Goal: Task Accomplishment & Management: Manage account settings

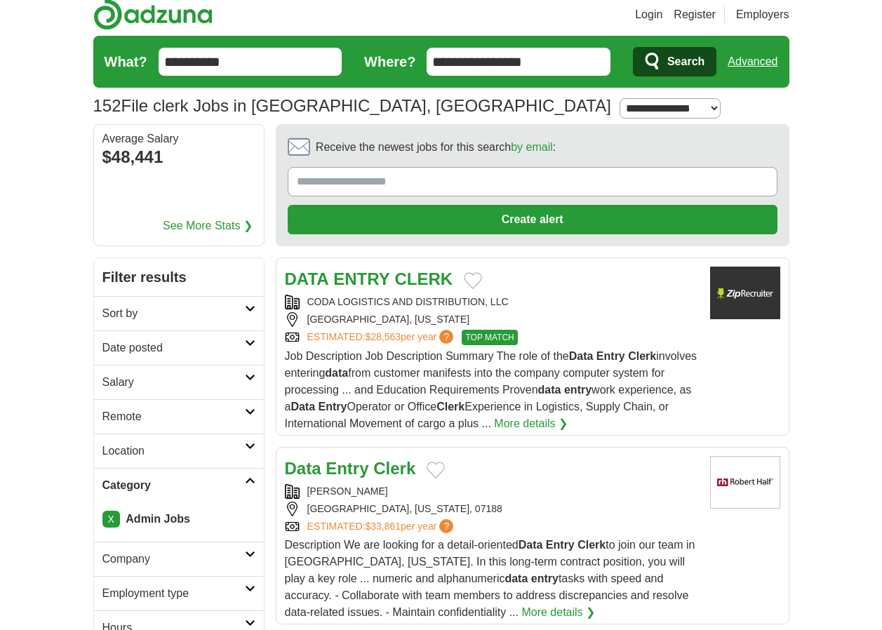
scroll to position [11, 0]
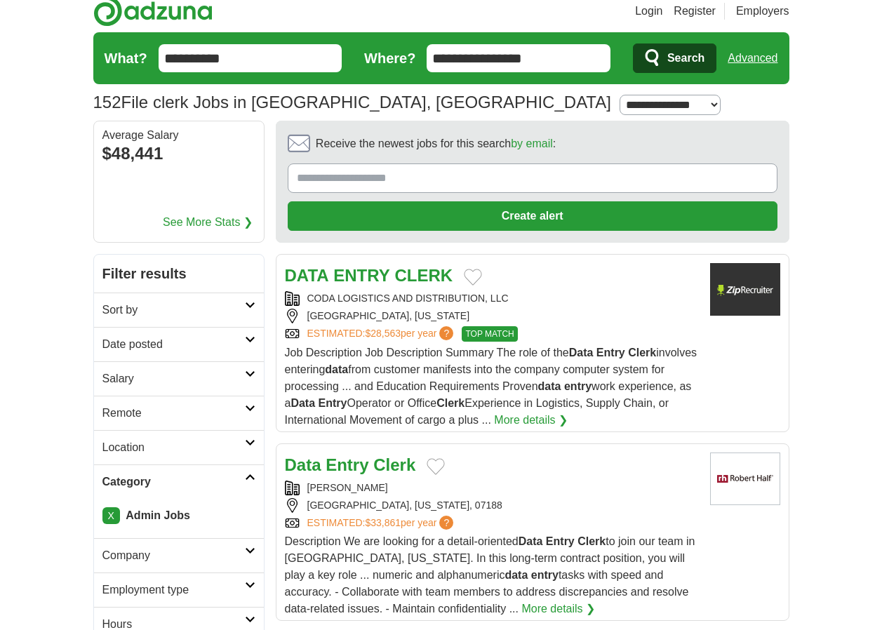
click at [619, 101] on select "**********" at bounding box center [669, 105] width 101 height 20
select select "*"
click at [619, 95] on select "**********" at bounding box center [669, 105] width 101 height 20
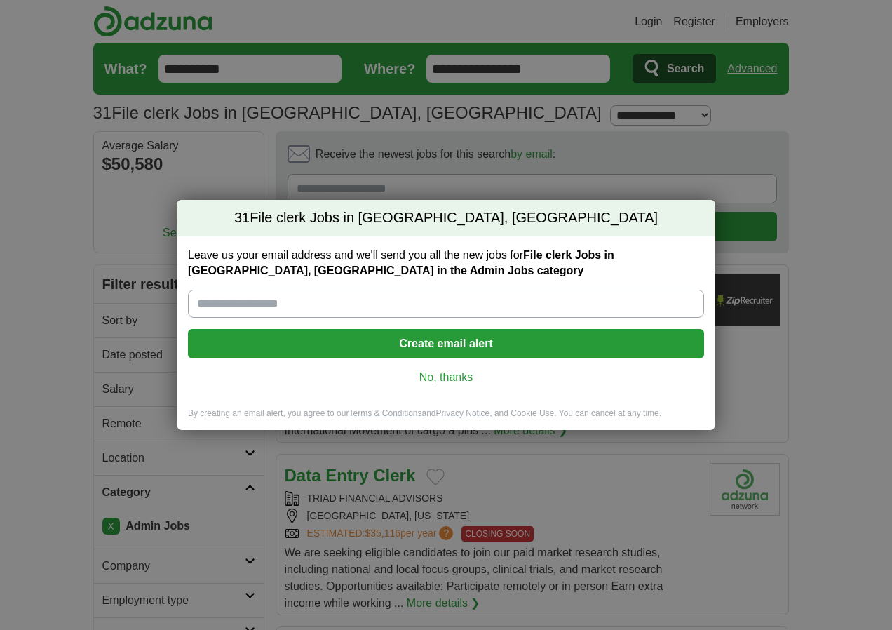
click at [344, 304] on input "Leave us your email address and we'll send you all the new jobs for File clerk …" at bounding box center [446, 304] width 516 height 28
type input "**********"
click at [515, 339] on button "Create email alert" at bounding box center [446, 343] width 516 height 29
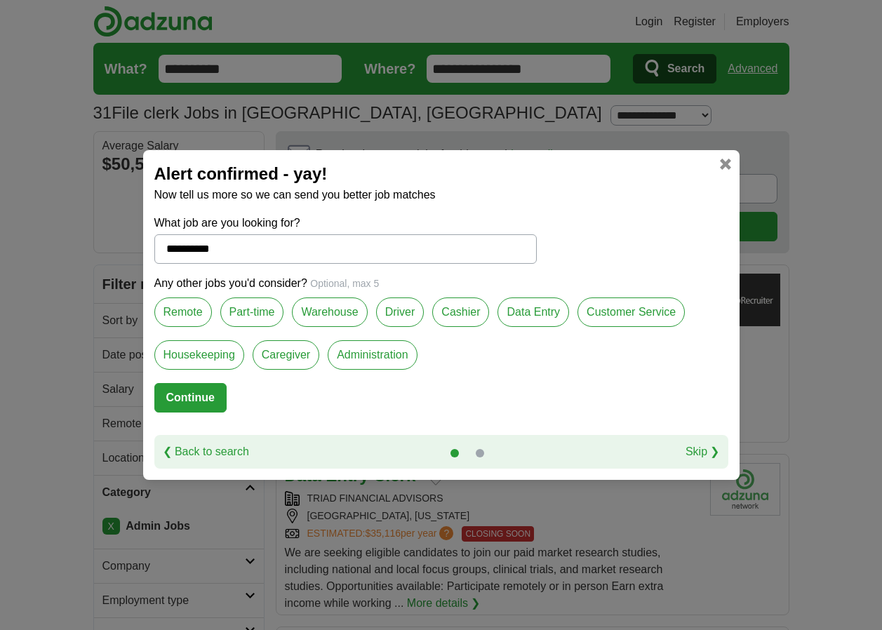
click at [706, 448] on link "Skip ❯" at bounding box center [702, 451] width 34 height 17
select select "*"
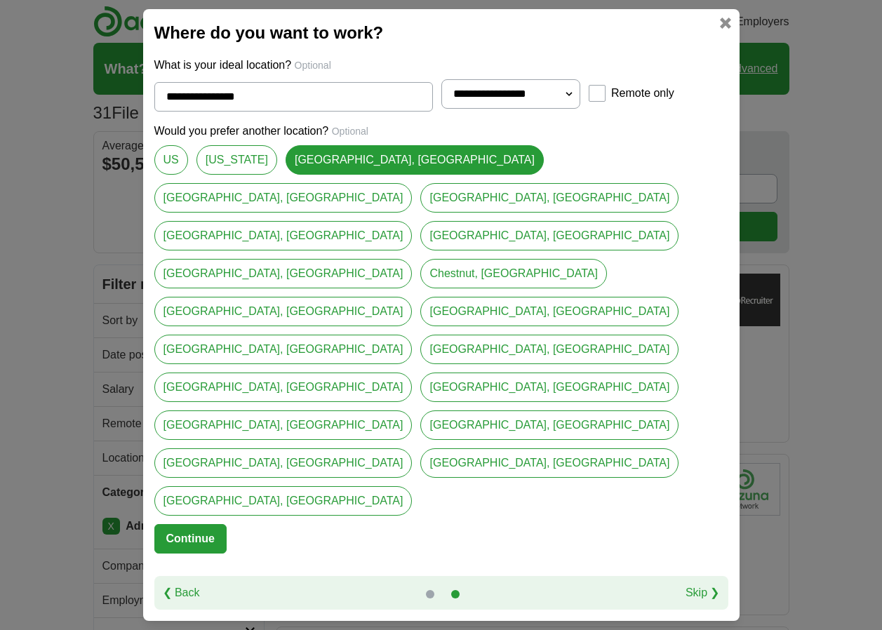
click at [700, 584] on link "Skip ❯" at bounding box center [702, 592] width 34 height 17
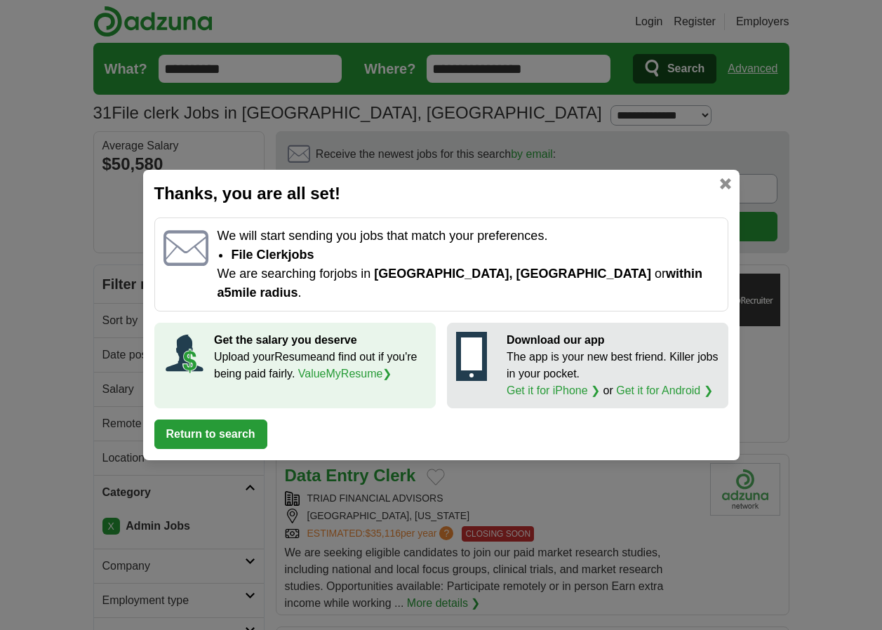
click at [218, 426] on button "Return to search" at bounding box center [210, 433] width 113 height 29
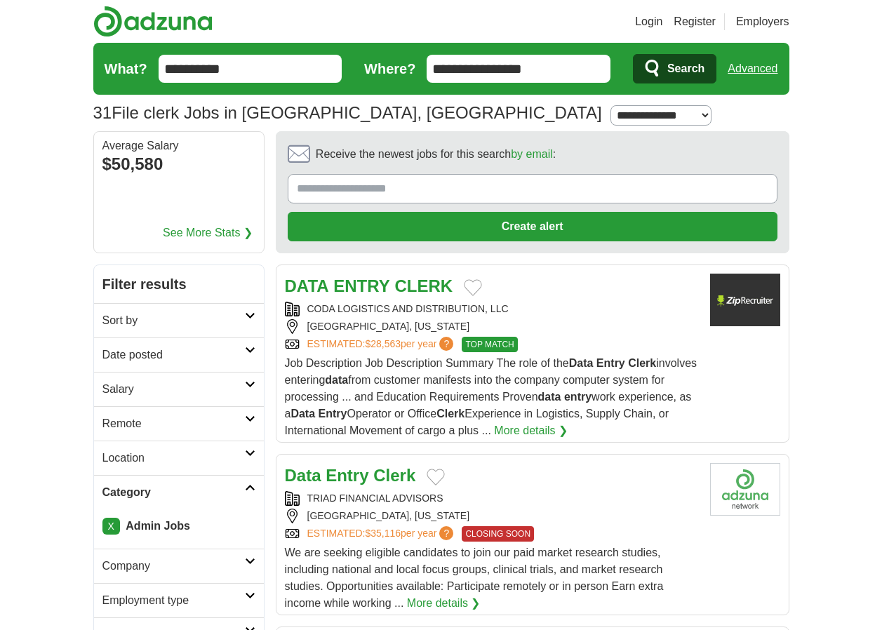
click at [190, 234] on link "See More Stats ❯" at bounding box center [208, 232] width 90 height 17
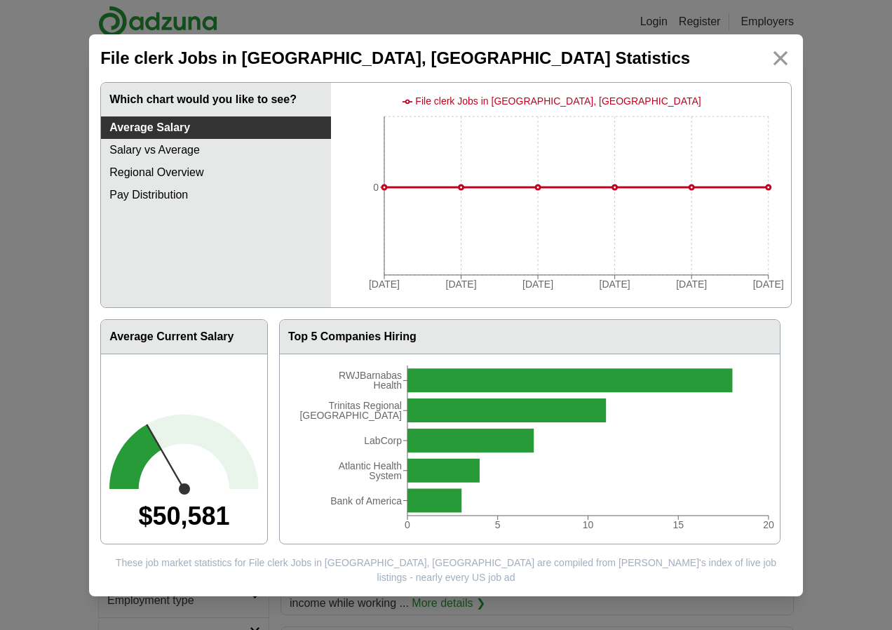
click at [191, 150] on link "Salary vs Average" at bounding box center [216, 150] width 230 height 22
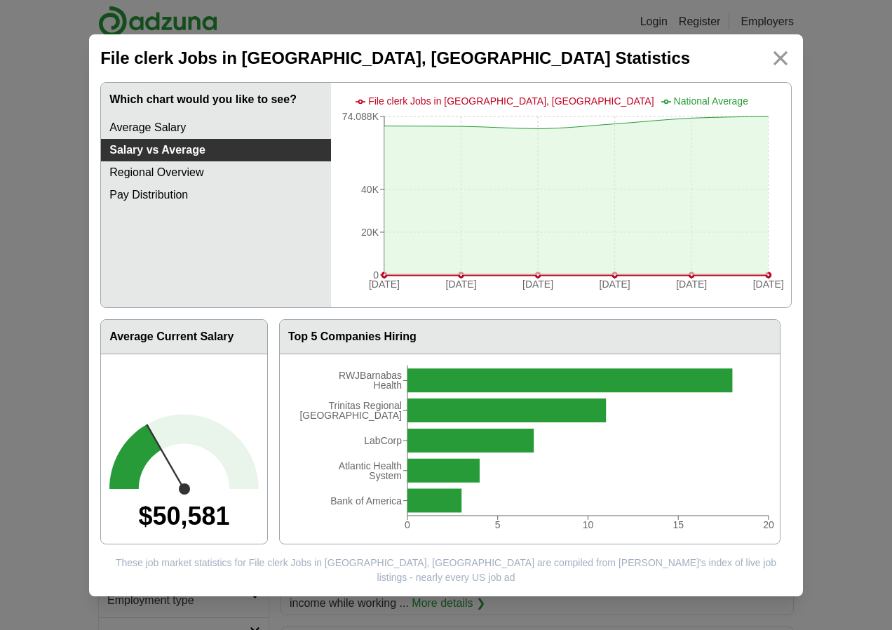
click at [203, 178] on link "Regional Overview" at bounding box center [216, 172] width 230 height 22
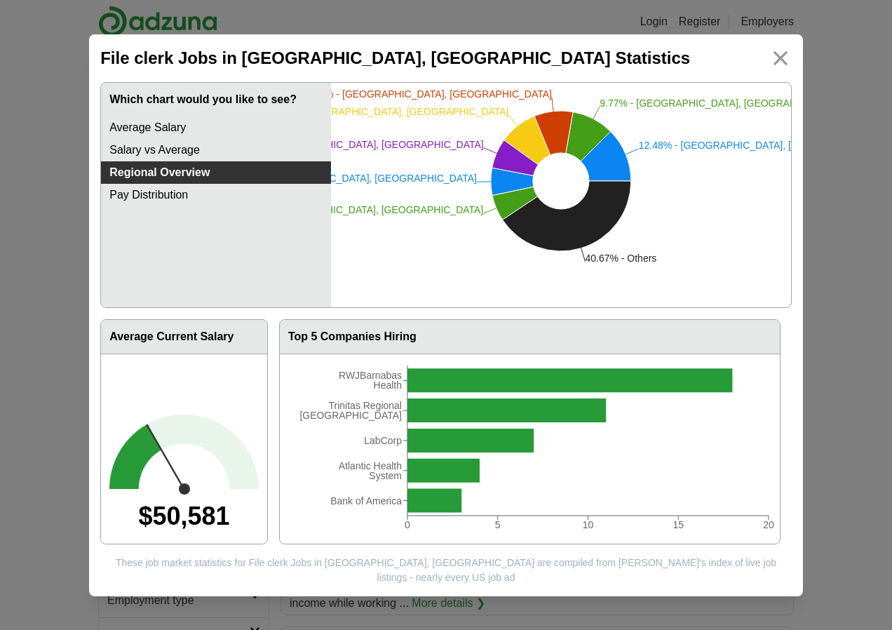
click at [177, 184] on link "Regional Overview" at bounding box center [216, 172] width 230 height 22
click at [181, 192] on link "Pay Distribution" at bounding box center [216, 195] width 230 height 22
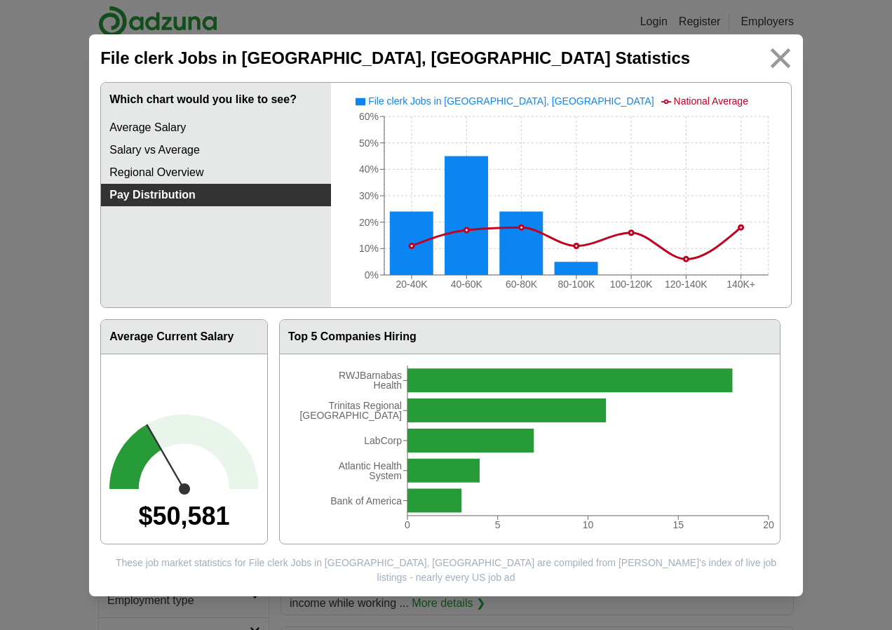
click at [783, 65] on img at bounding box center [780, 58] width 32 height 32
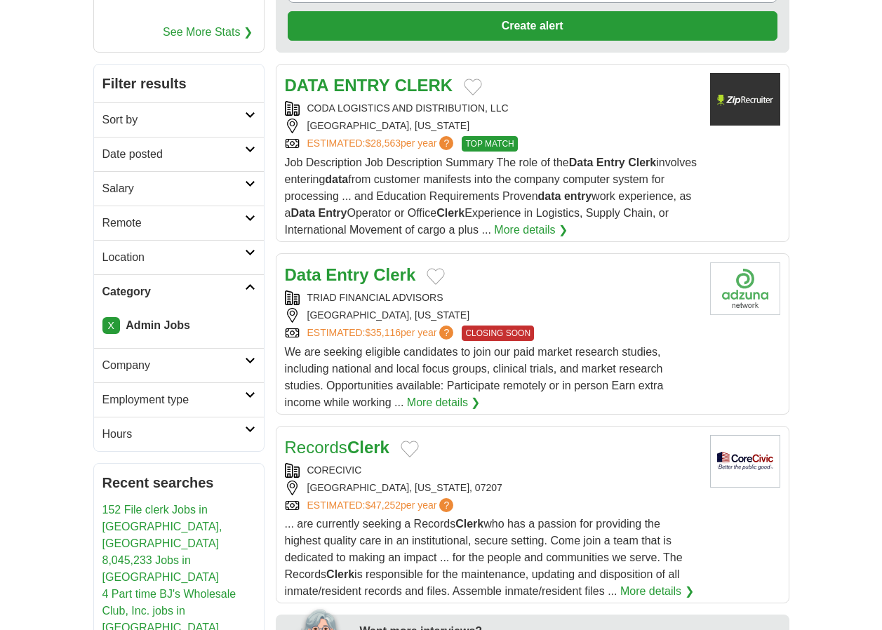
scroll to position [210, 0]
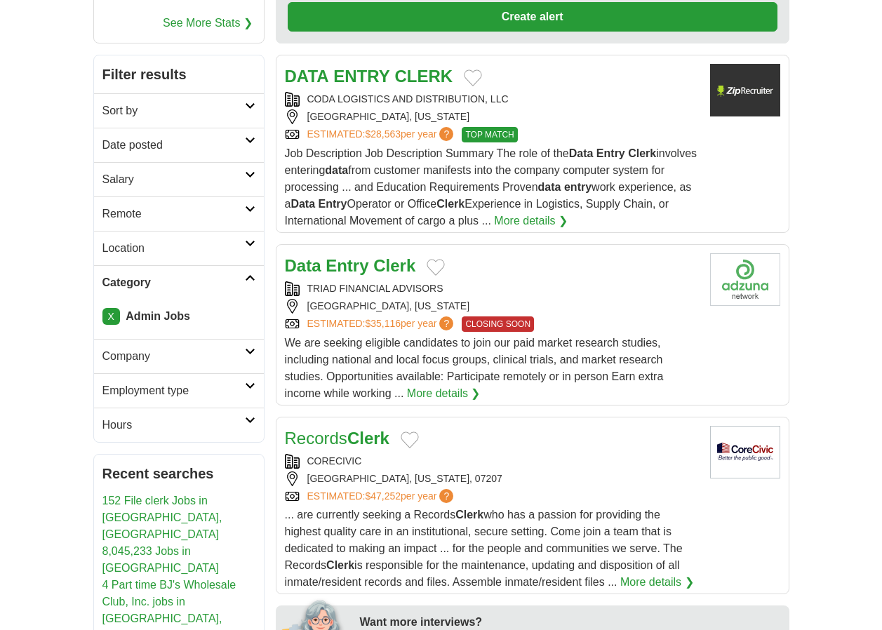
click at [248, 172] on icon at bounding box center [250, 174] width 11 height 7
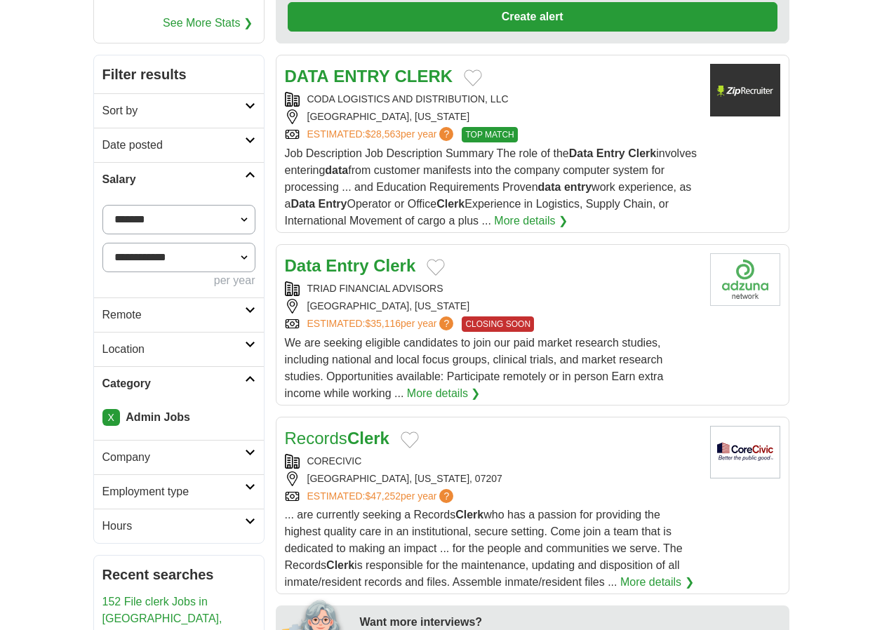
click at [244, 255] on select "**********" at bounding box center [178, 257] width 153 height 29
select select "*****"
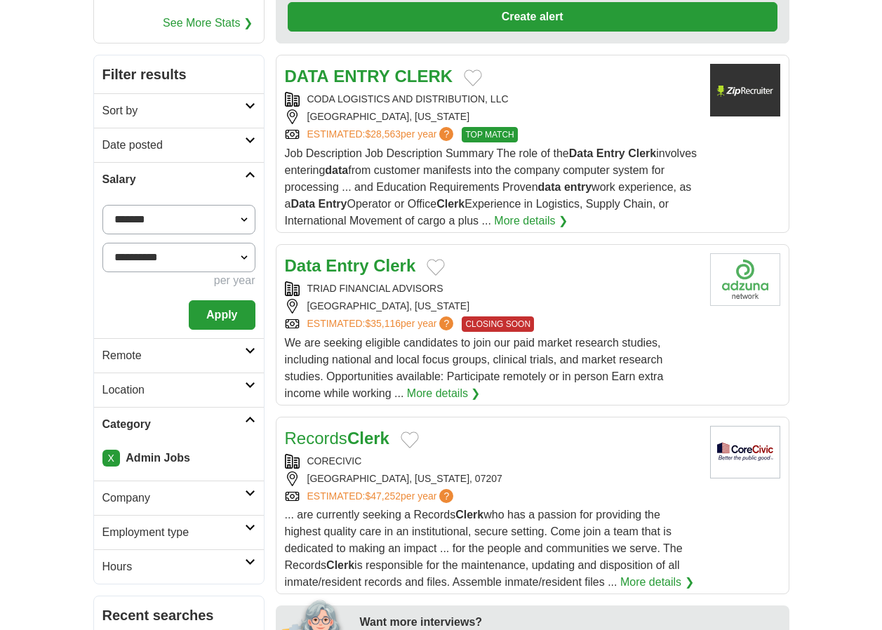
click at [234, 309] on button "Apply" at bounding box center [222, 314] width 66 height 29
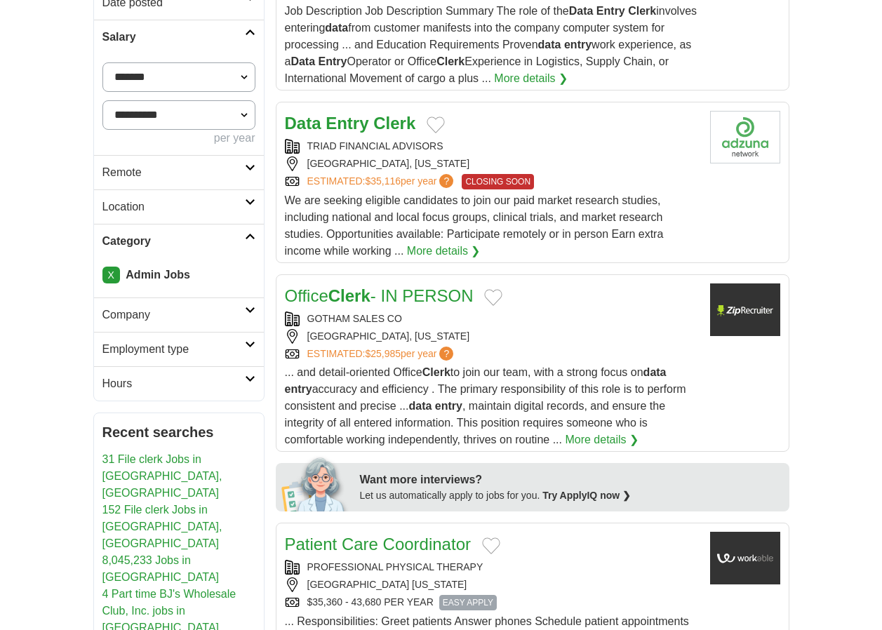
scroll to position [373, 0]
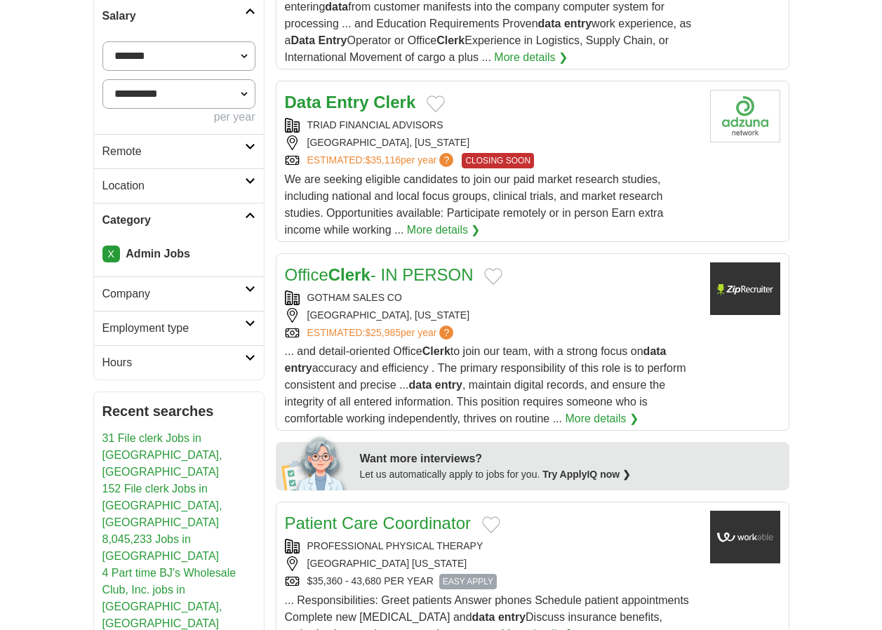
click at [252, 178] on icon at bounding box center [250, 180] width 11 height 7
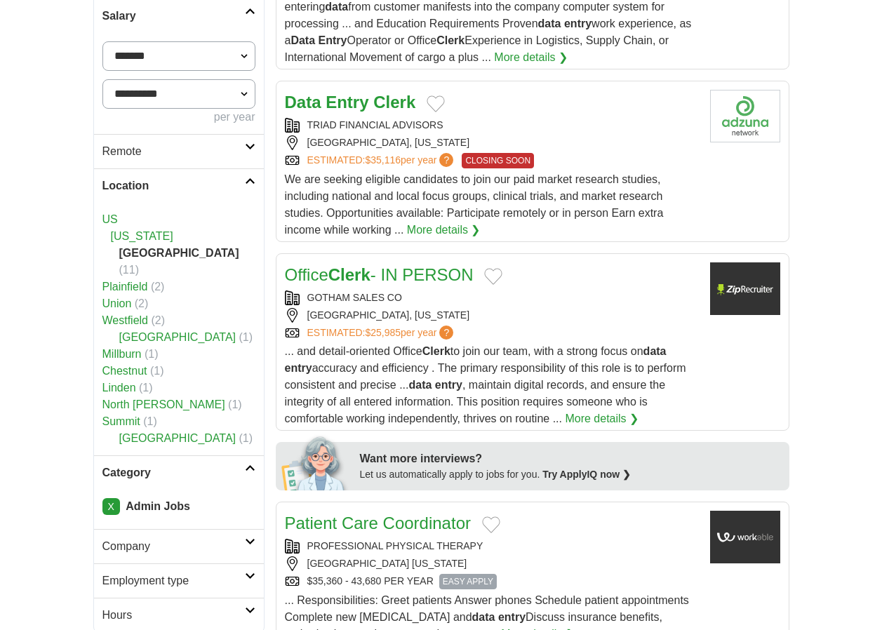
click at [246, 178] on icon at bounding box center [250, 180] width 11 height 7
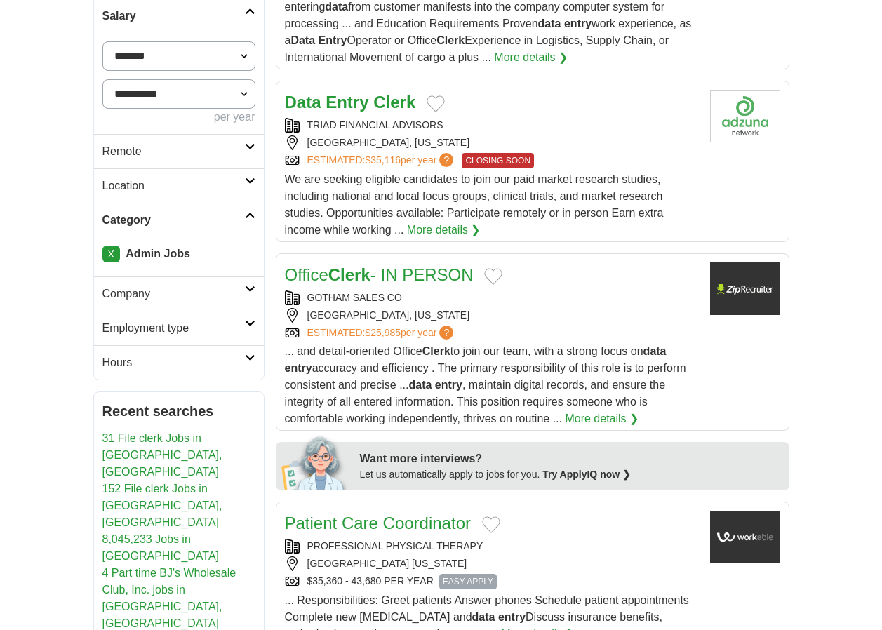
click at [255, 213] on icon at bounding box center [250, 215] width 11 height 7
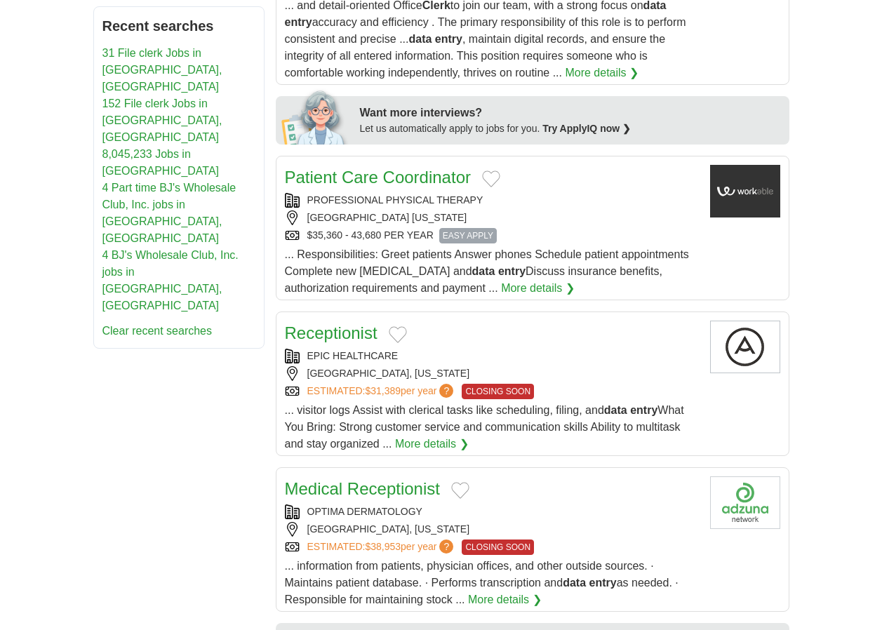
scroll to position [0, 0]
